Goal: Check status: Check status

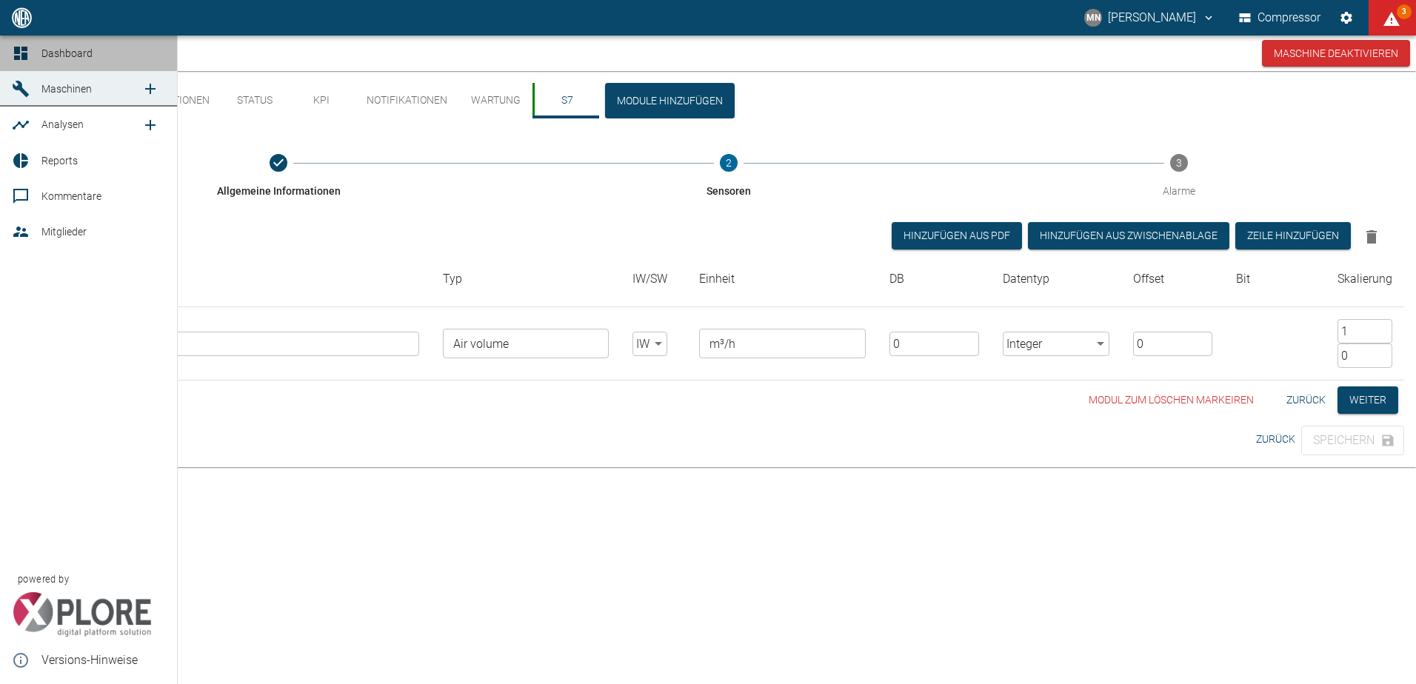
click at [6, 51] on link "Dashboard" at bounding box center [88, 54] width 177 height 36
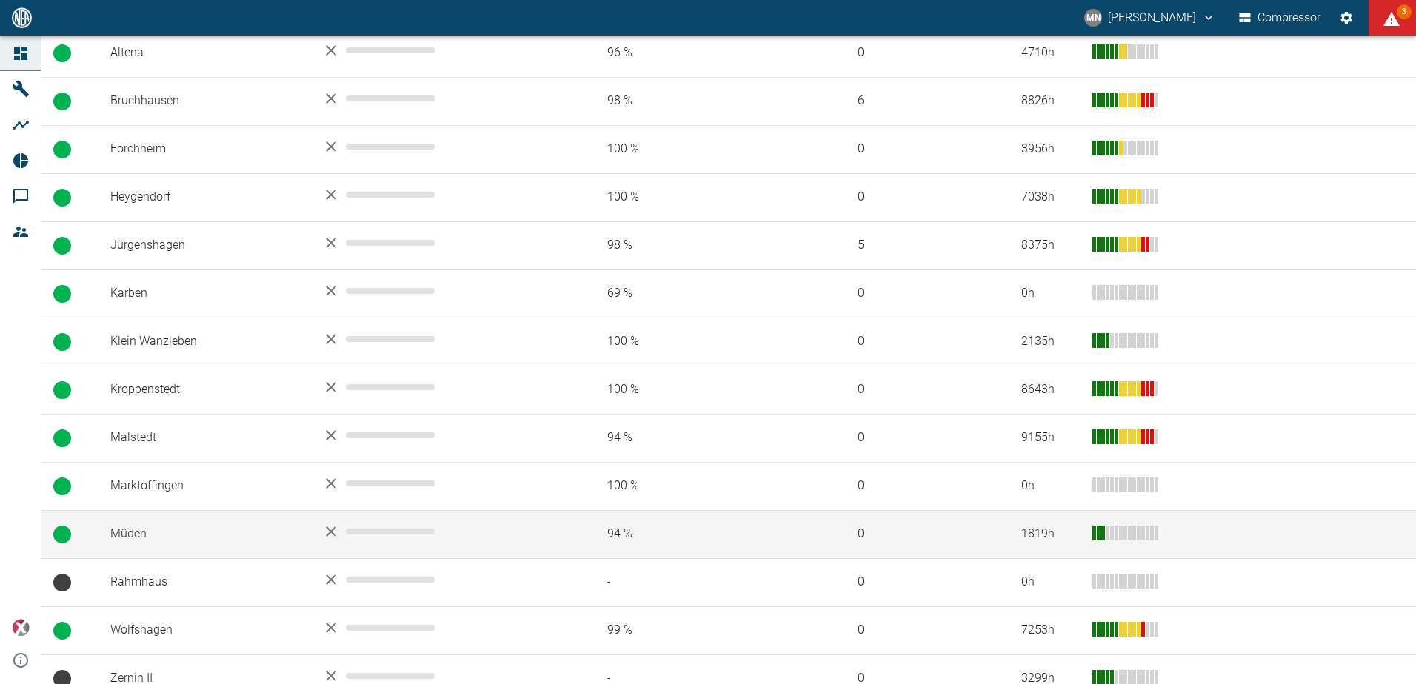
scroll to position [355, 0]
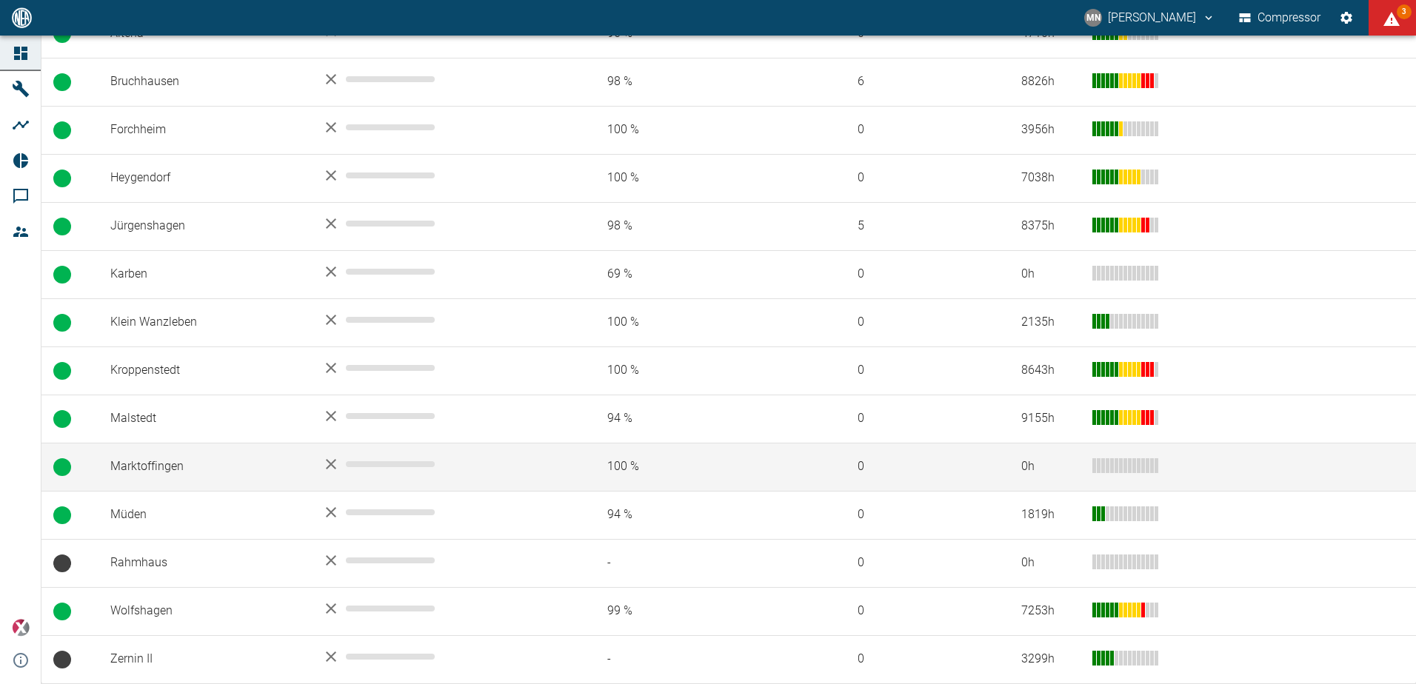
click at [182, 473] on td "Marktoffingen" at bounding box center [204, 467] width 212 height 48
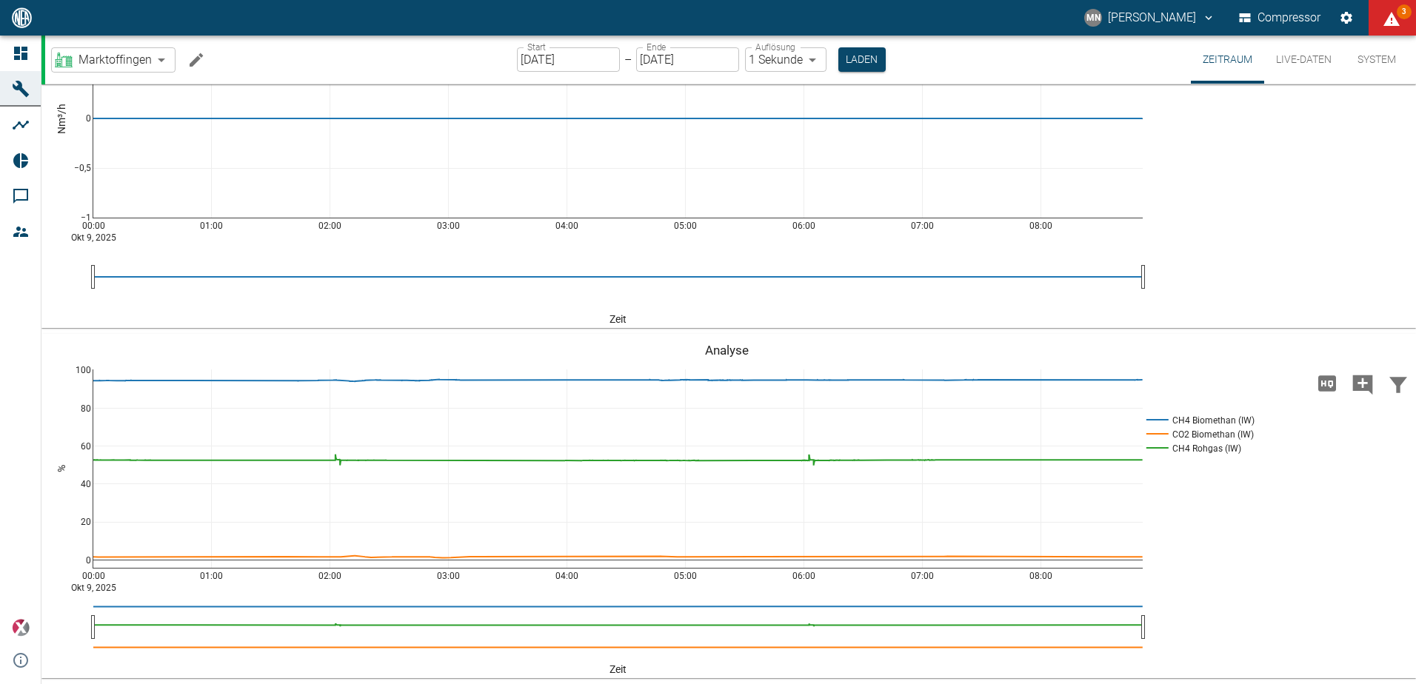
scroll to position [1629, 0]
click at [1303, 62] on button "Live-Daten" at bounding box center [1303, 60] width 79 height 48
